Goal: Task Accomplishment & Management: Manage account settings

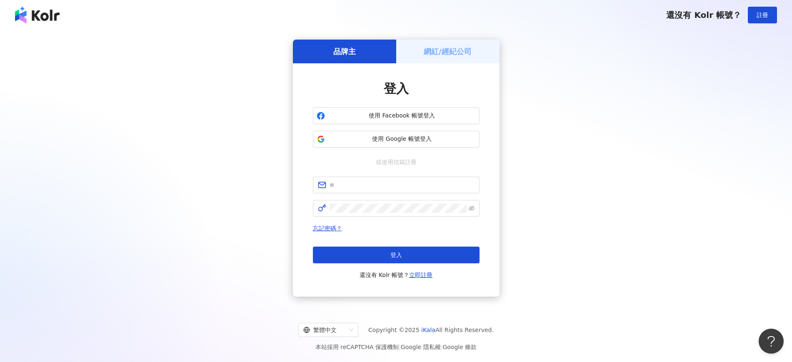
click at [400, 136] on span "使用 Google 帳號登入" at bounding box center [402, 139] width 148 height 8
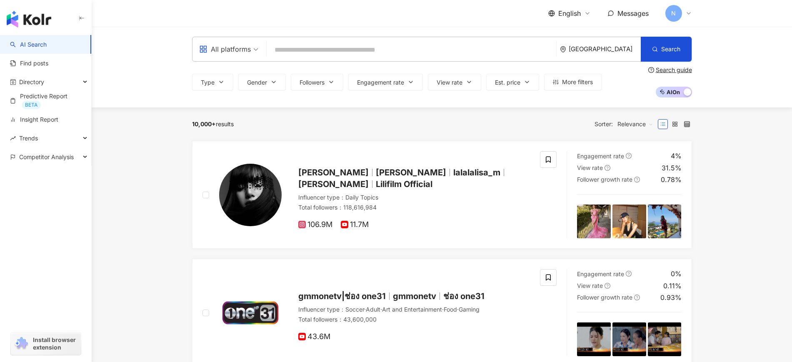
click at [687, 17] on div "N" at bounding box center [679, 13] width 27 height 17
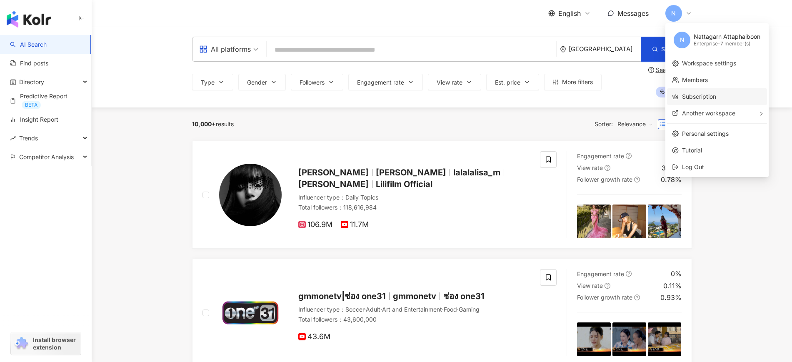
click at [717, 97] on link "Subscription" at bounding box center [699, 96] width 34 height 7
